Goal: Task Accomplishment & Management: Manage account settings

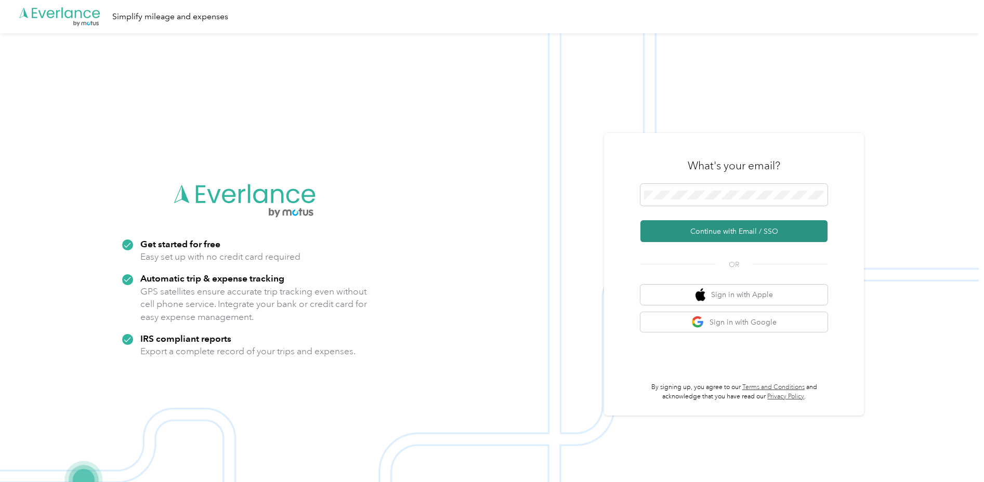
click at [713, 229] on button "Continue with Email / SSO" at bounding box center [733, 231] width 187 height 22
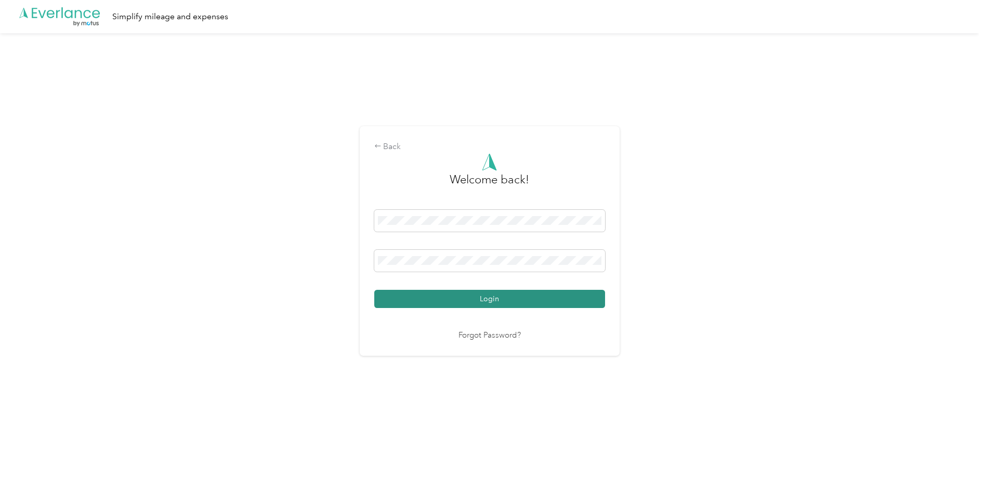
click at [464, 302] on button "Login" at bounding box center [489, 299] width 231 height 18
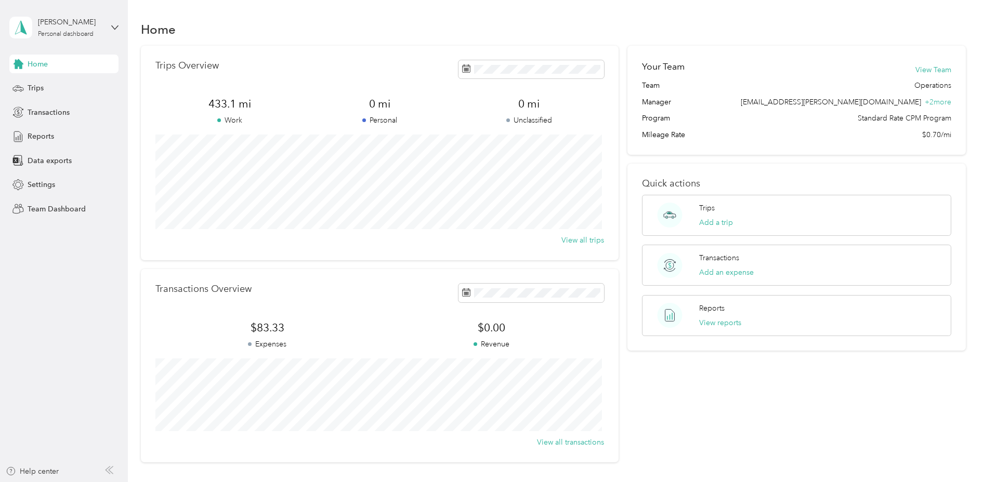
click at [685, 403] on div "Your Team View Team Team Operations Manager [EMAIL_ADDRESS][PERSON_NAME][DOMAIN…" at bounding box center [796, 254] width 338 height 417
click at [116, 28] on icon at bounding box center [114, 27] width 7 height 7
click at [74, 90] on div "Team dashboard Personal dashboard Log out" at bounding box center [148, 108] width 263 height 65
click at [118, 27] on icon at bounding box center [114, 27] width 7 height 7
click at [64, 91] on div "Team dashboard" at bounding box center [148, 85] width 263 height 18
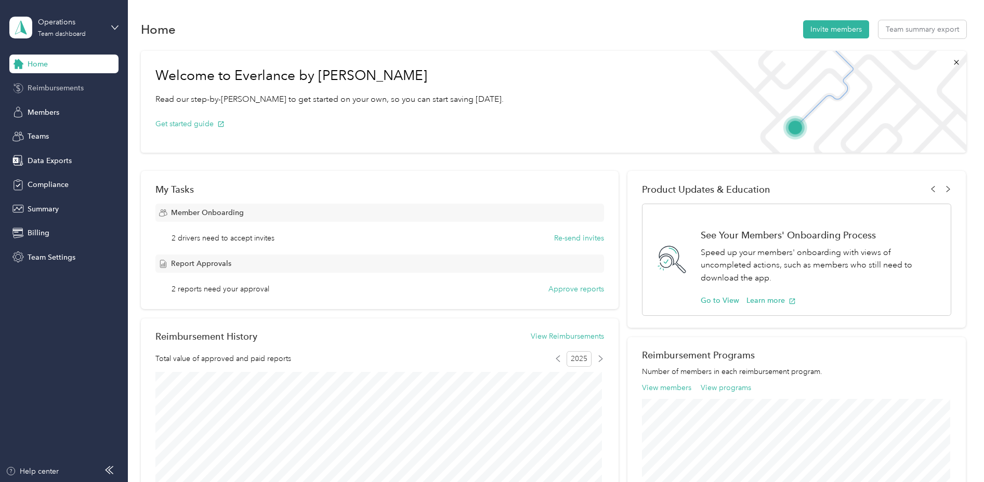
click at [64, 90] on span "Reimbursements" at bounding box center [56, 88] width 56 height 11
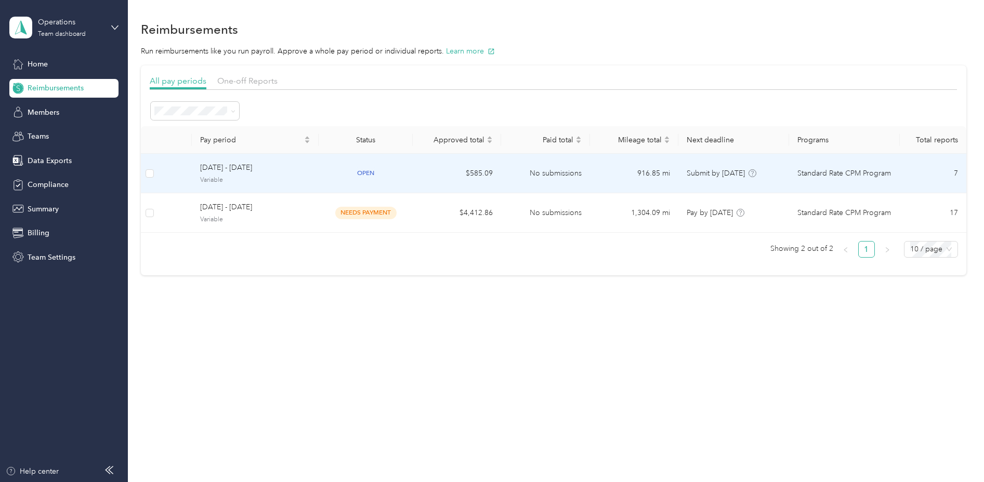
click at [654, 187] on td "916.85 mi" at bounding box center [634, 173] width 88 height 39
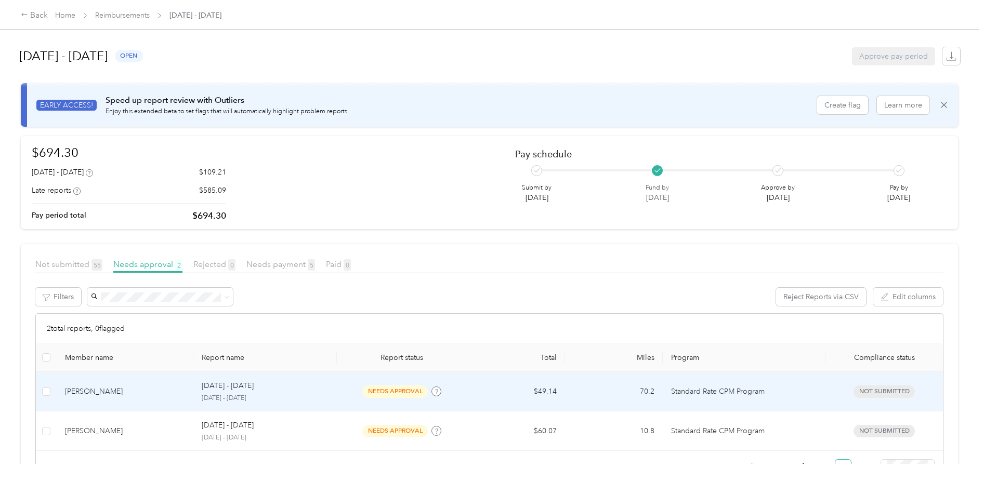
click at [301, 395] on p "[DATE] - [DATE]" at bounding box center [265, 398] width 127 height 9
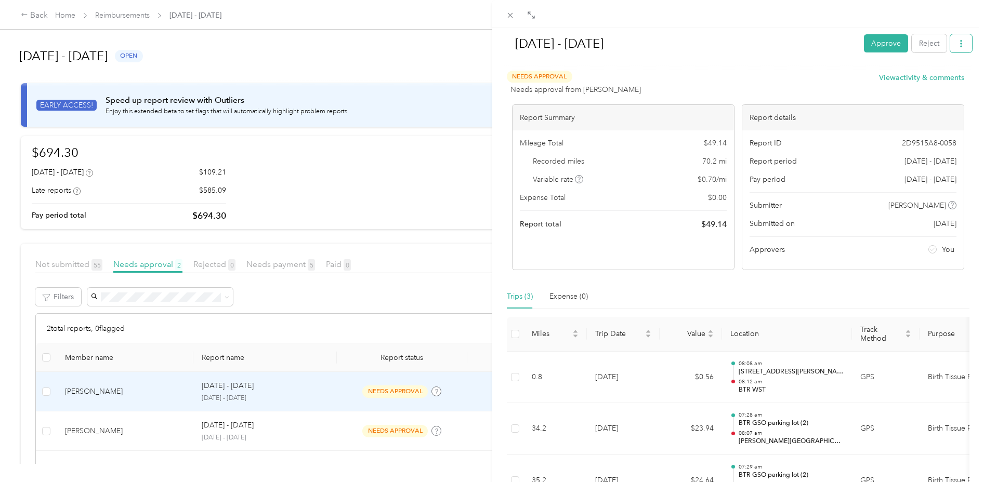
click at [957, 45] on icon "button" at bounding box center [960, 43] width 7 height 7
click at [913, 86] on span "Download" at bounding box center [923, 81] width 34 height 11
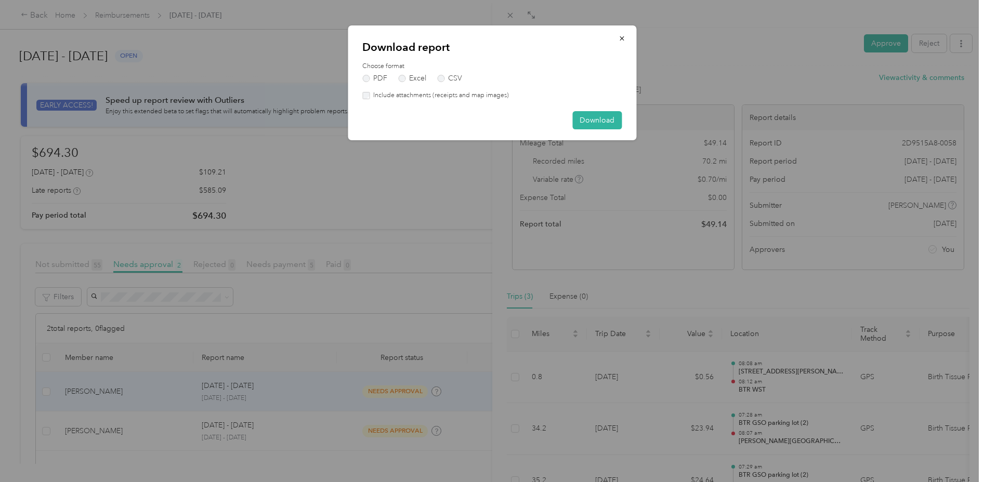
click at [462, 97] on label "Include attachments (receipts and map images)" at bounding box center [438, 95] width 139 height 9
click at [575, 118] on button "Download" at bounding box center [596, 120] width 49 height 18
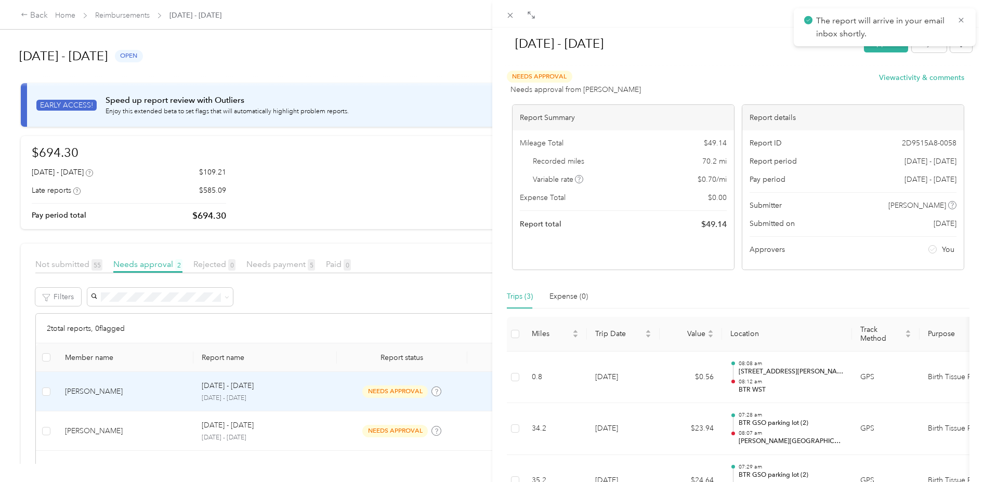
click at [739, 62] on div at bounding box center [738, 66] width 468 height 11
click at [961, 20] on icon at bounding box center [961, 20] width 8 height 9
click at [510, 14] on icon at bounding box center [510, 15] width 9 height 9
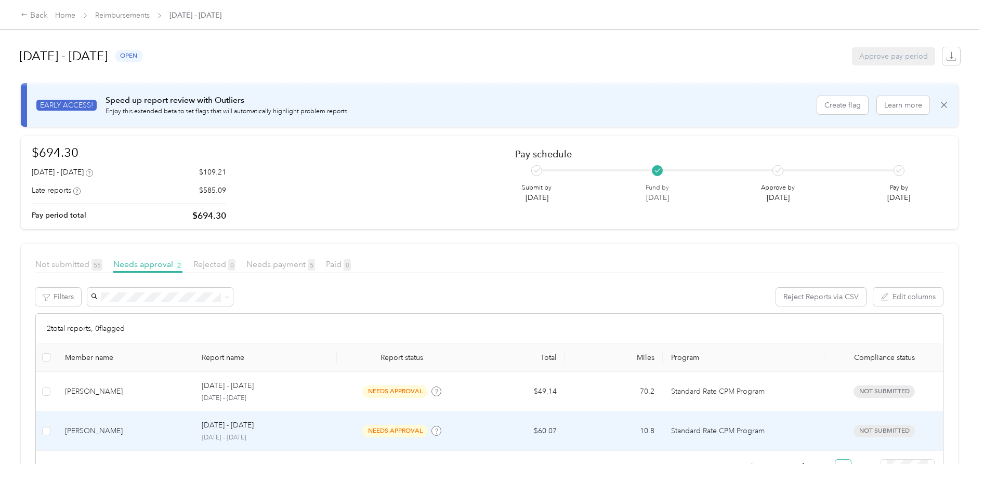
click at [315, 438] on p "[DATE] - [DATE]" at bounding box center [265, 437] width 127 height 9
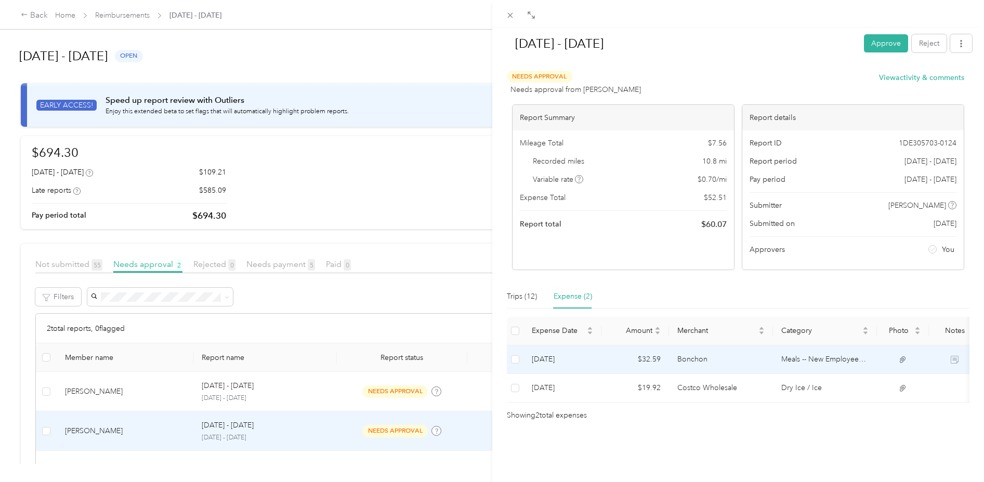
click at [950, 360] on icon at bounding box center [954, 360] width 8 height 8
click at [950, 359] on icon at bounding box center [954, 360] width 8 height 8
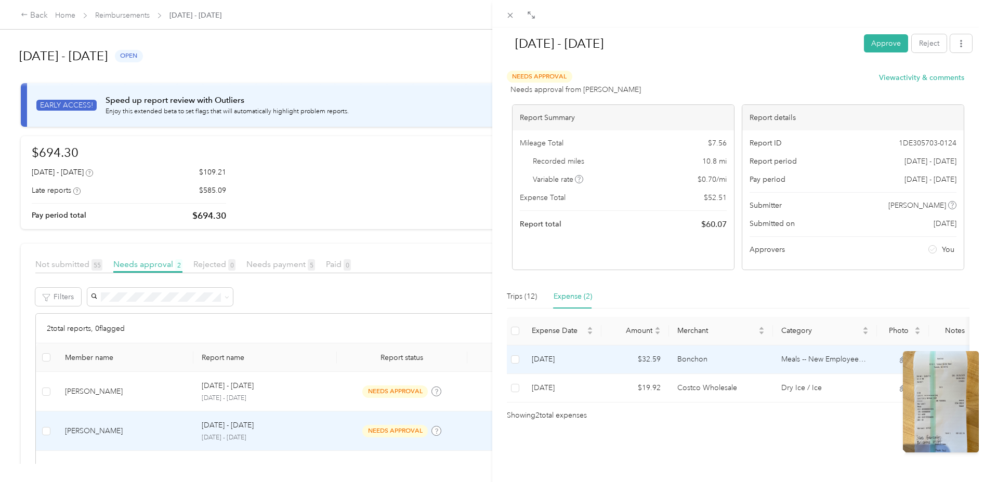
click at [901, 360] on icon at bounding box center [902, 359] width 9 height 9
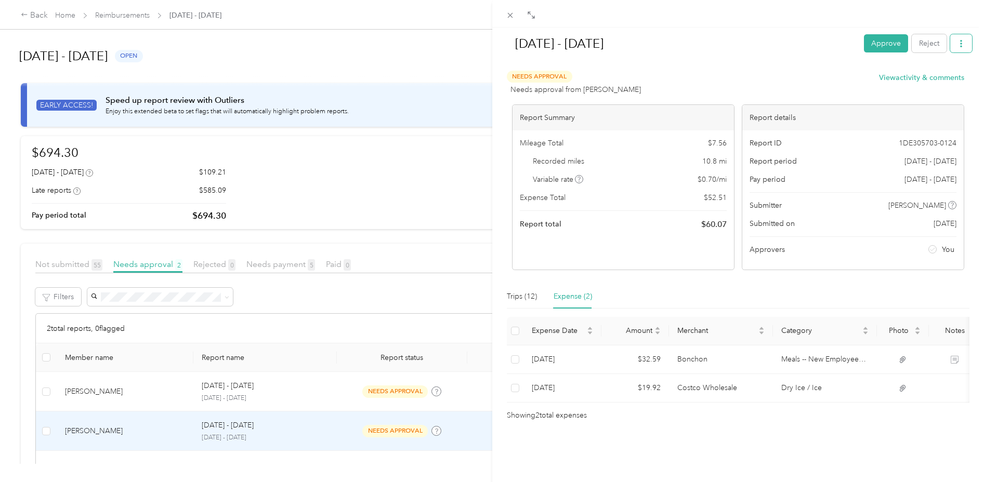
click at [953, 49] on button "button" at bounding box center [961, 43] width 22 height 18
click at [932, 80] on span "Download" at bounding box center [923, 81] width 34 height 11
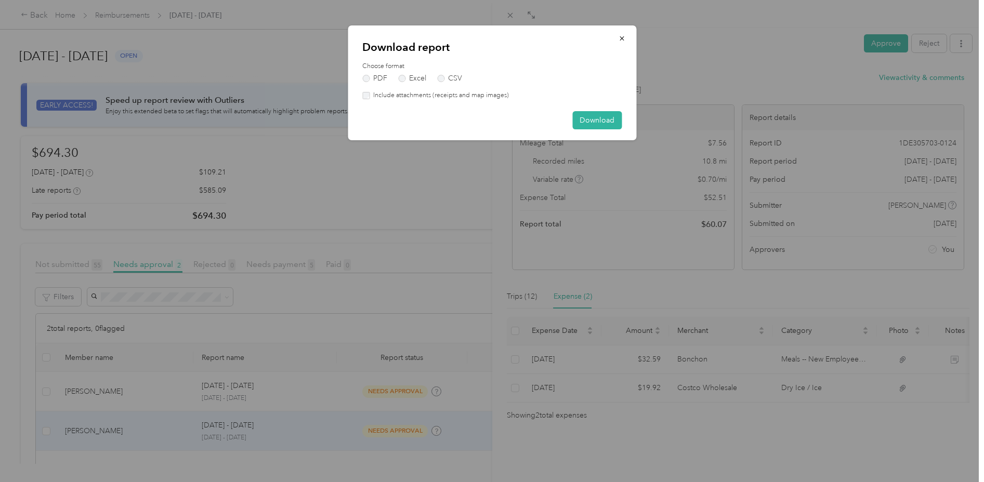
click at [386, 97] on label "Include attachments (receipts and map images)" at bounding box center [438, 95] width 139 height 9
click at [592, 123] on button "Download" at bounding box center [596, 120] width 49 height 18
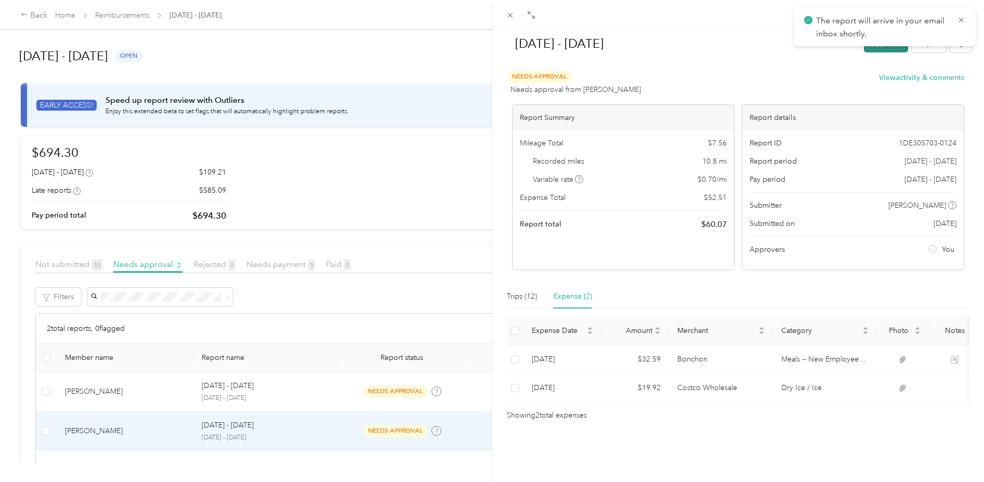
click at [870, 52] on button "Approve" at bounding box center [886, 43] width 44 height 18
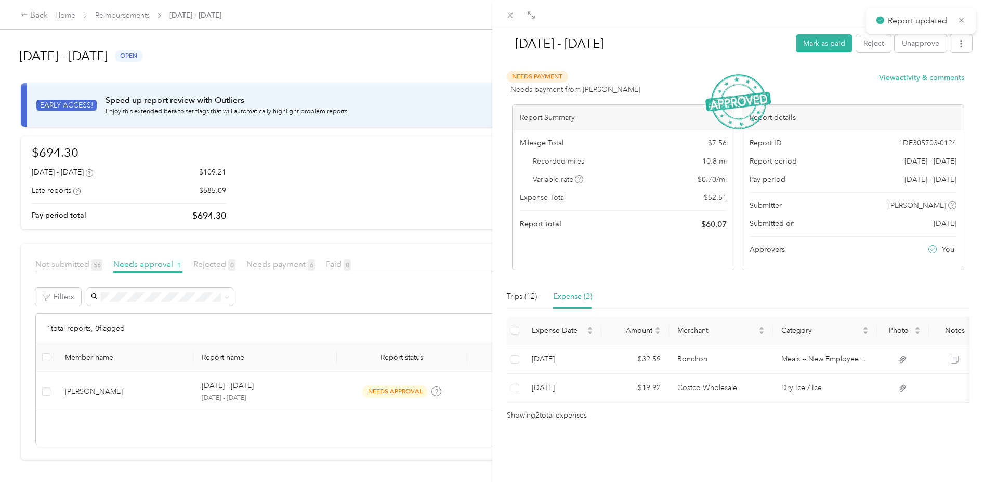
click at [317, 399] on div "Sep 28 - Oct 4, 2025 Mark as paid Reject Unapprove Needs Payment Needs payment …" at bounding box center [492, 241] width 984 height 482
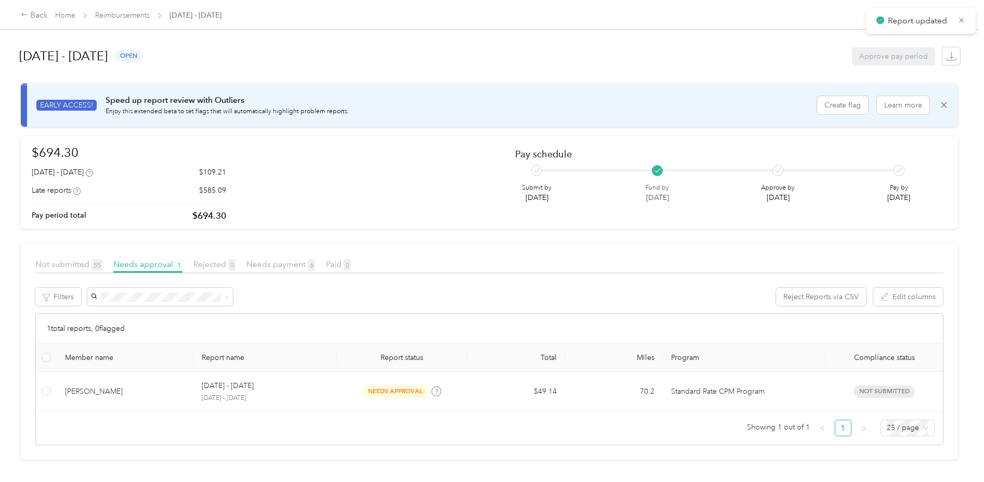
click at [358, 400] on div at bounding box center [492, 241] width 984 height 482
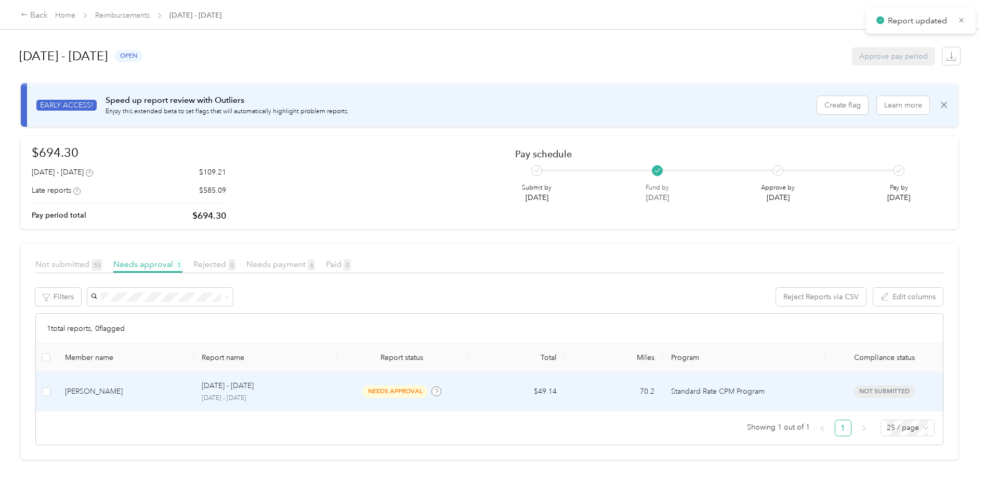
click at [358, 400] on td "needs approval" at bounding box center [402, 391] width 130 height 39
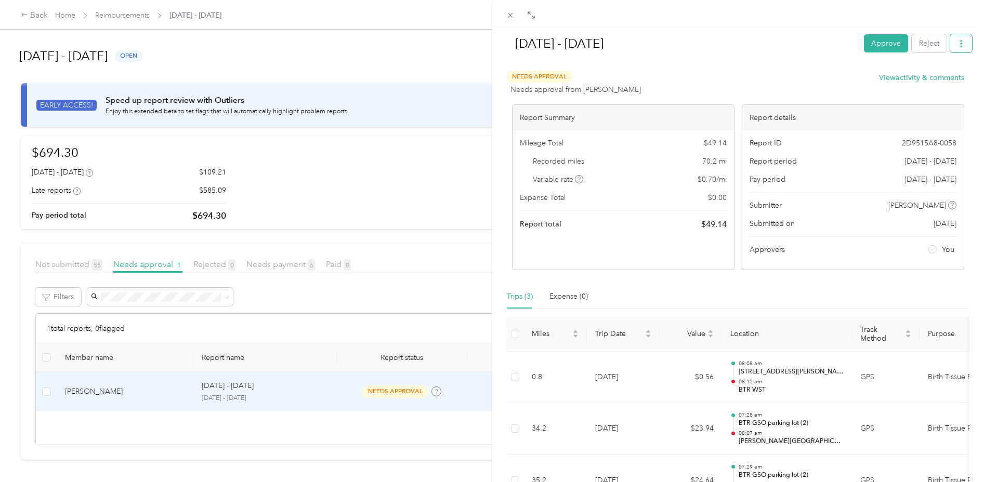
click at [957, 46] on icon "button" at bounding box center [960, 43] width 7 height 7
click at [914, 81] on span "Download" at bounding box center [923, 81] width 34 height 11
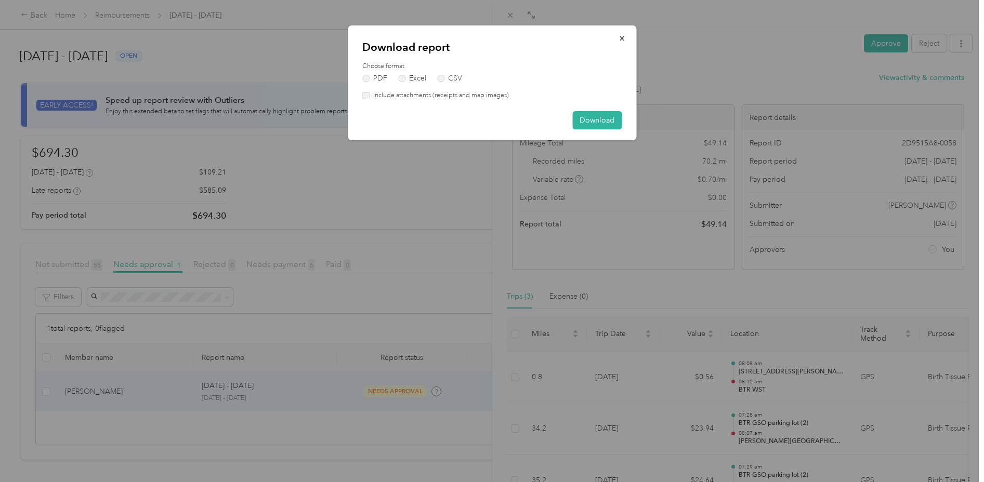
click at [408, 97] on label "Include attachments (receipts and map images)" at bounding box center [438, 95] width 139 height 9
click at [591, 124] on button "Download" at bounding box center [596, 120] width 49 height 18
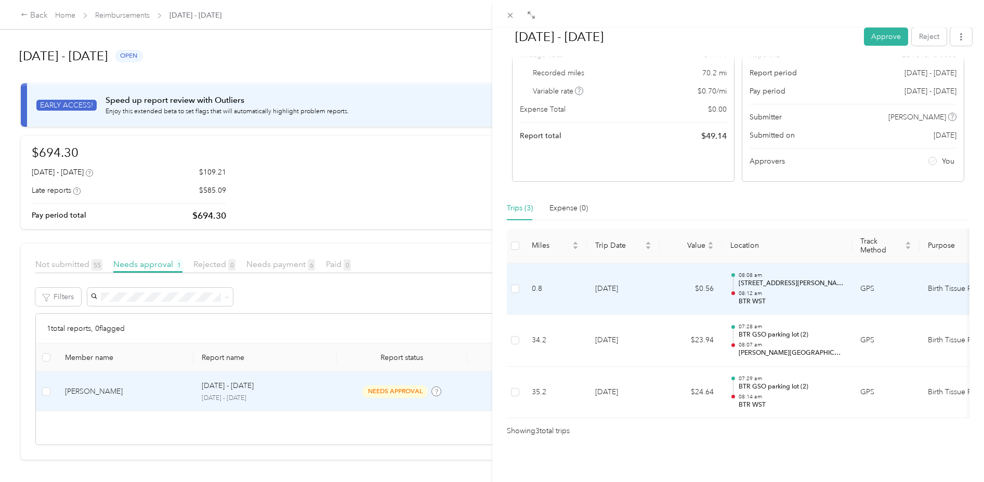
scroll to position [103, 0]
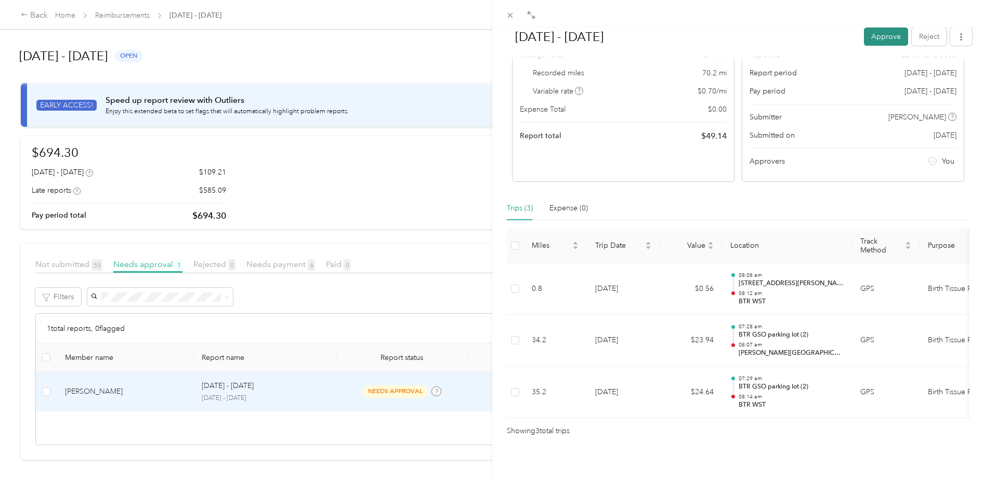
click at [876, 37] on button "Approve" at bounding box center [886, 37] width 44 height 18
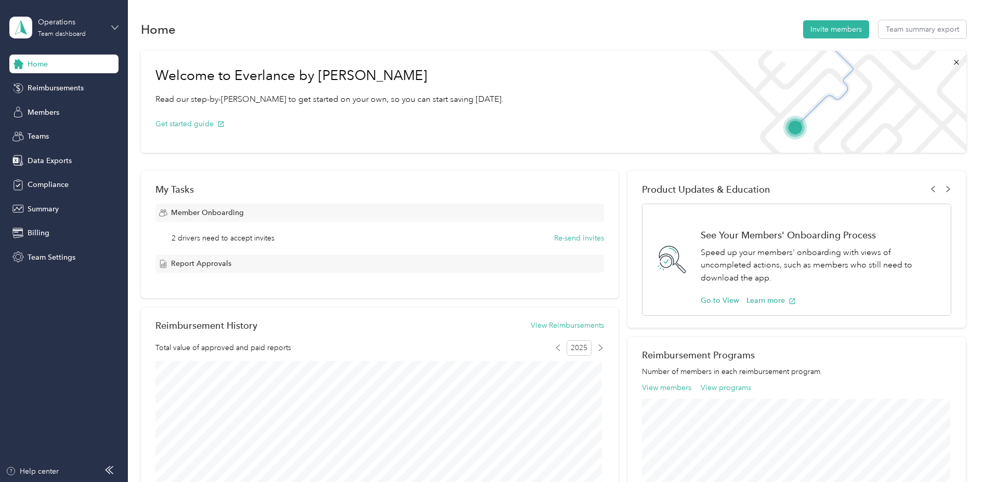
click at [116, 28] on icon at bounding box center [114, 27] width 7 height 7
click at [68, 86] on div "Team dashboard" at bounding box center [47, 85] width 57 height 11
click at [44, 92] on span "Reimbursements" at bounding box center [56, 88] width 56 height 11
